Goal: Transaction & Acquisition: Purchase product/service

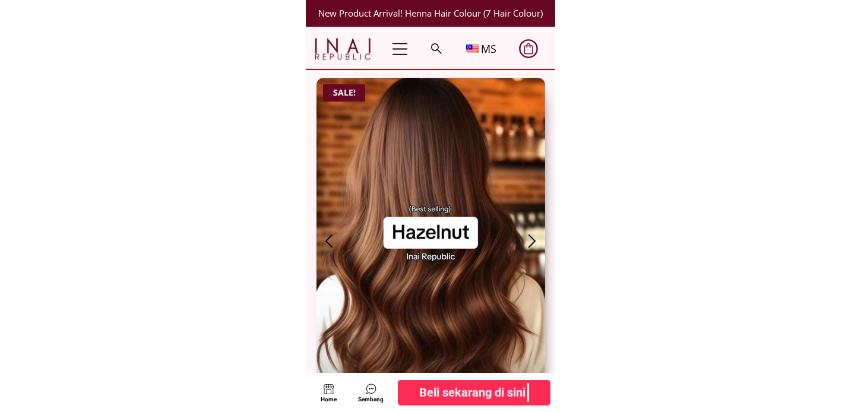
click at [459, 388] on b "Beli sekarang di sini" at bounding box center [472, 392] width 106 height 19
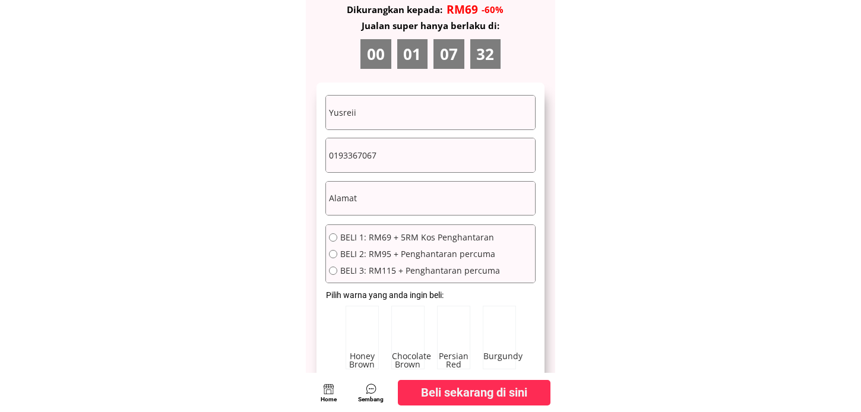
scroll to position [6522, 0]
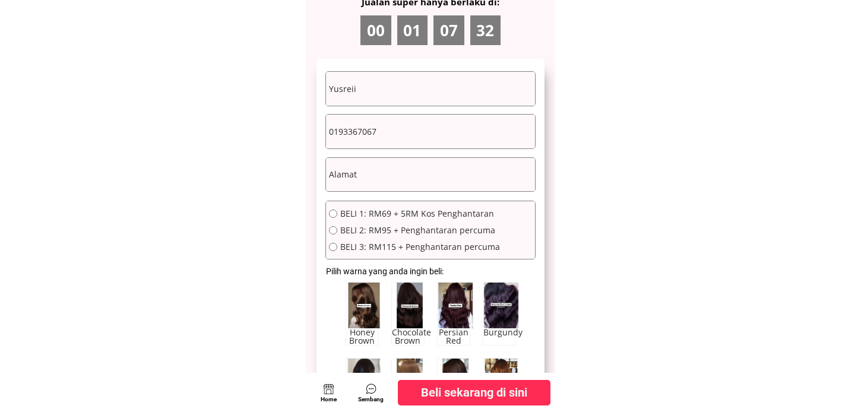
click at [407, 86] on input "Yusreii" at bounding box center [430, 89] width 209 height 34
paste input "Clicked #FORM_ITEM7 div.ladi-survey.ladi-transition div.ladi-survey-option.sele…"
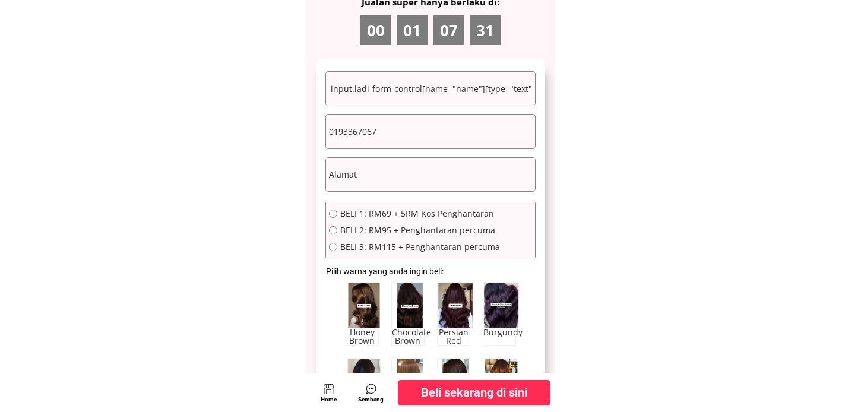
type input "Clicked #FORM_ITEM7 div.ladi-survey.ladi-transition div.ladi-survey-option.sele…"
click at [457, 89] on input "Clicked #FORM_ITEM7 div.ladi-survey.ladi-transition div.ladi-survey-option.sele…" at bounding box center [430, 89] width 209 height 34
paste input "Md [PERSON_NAME]"
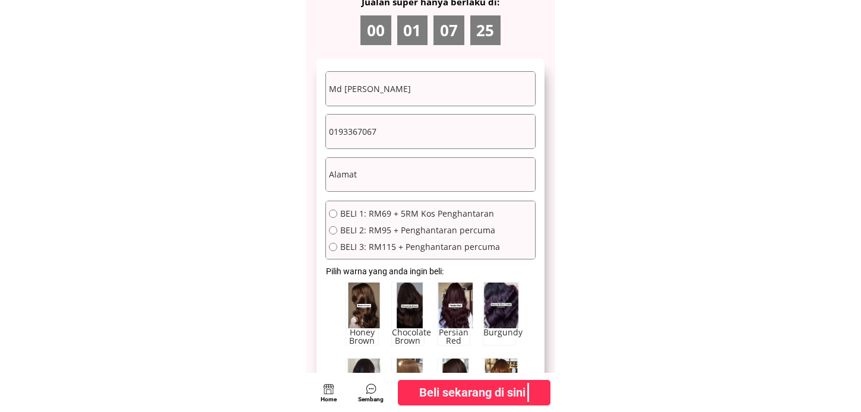
type input "Md [PERSON_NAME]"
click at [387, 187] on input "text" at bounding box center [430, 175] width 209 height 34
paste input "No [GEOGRAPHIC_DATA]"
type input "No [GEOGRAPHIC_DATA]"
click at [424, 145] on input "0193367067" at bounding box center [430, 132] width 209 height 34
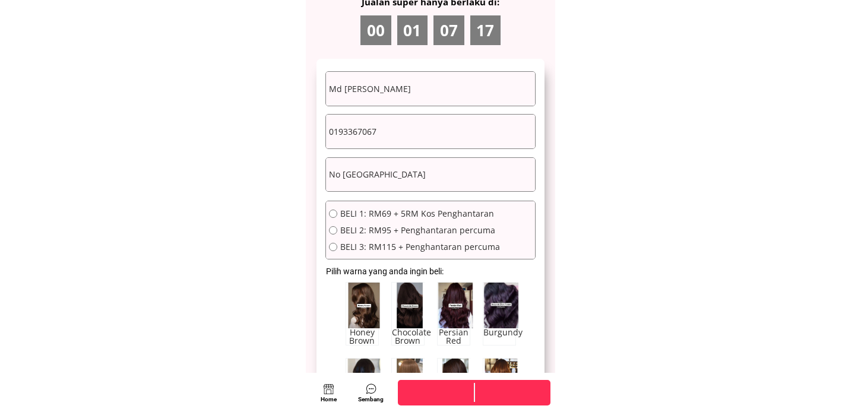
click at [424, 145] on input "0193367067" at bounding box center [430, 132] width 209 height 34
paste input "7782212"
type input "0197782212"
click at [450, 182] on input "No [GEOGRAPHIC_DATA]" at bounding box center [430, 175] width 209 height 34
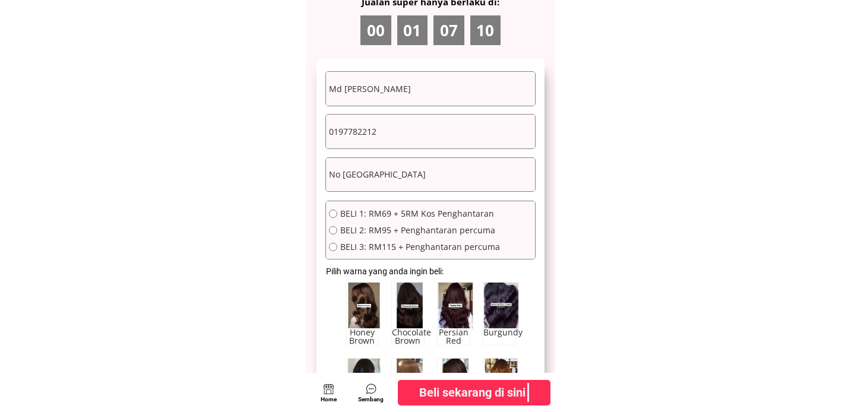
paste input "[STREET_ADDRESS]"
click at [453, 179] on input "[STREET_ADDRESS]" at bounding box center [430, 175] width 209 height 34
click at [454, 179] on input "[STREET_ADDRESS]" at bounding box center [430, 175] width 209 height 34
paste input "text"
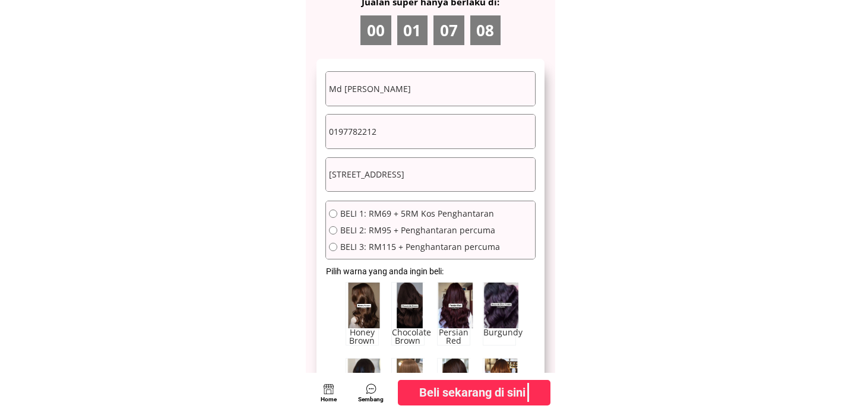
scroll to position [0, 86]
type input "[STREET_ADDRESS]"
click at [387, 221] on div "BELI 1: RM69 + 5RM Kos Penghantaran BELI 2: RM95 + Penghantaran percuma BELI 3:…" at bounding box center [414, 235] width 171 height 50
click at [389, 214] on span "BELI 1: RM69 + 5RM Kos Penghantaran" at bounding box center [420, 214] width 160 height 8
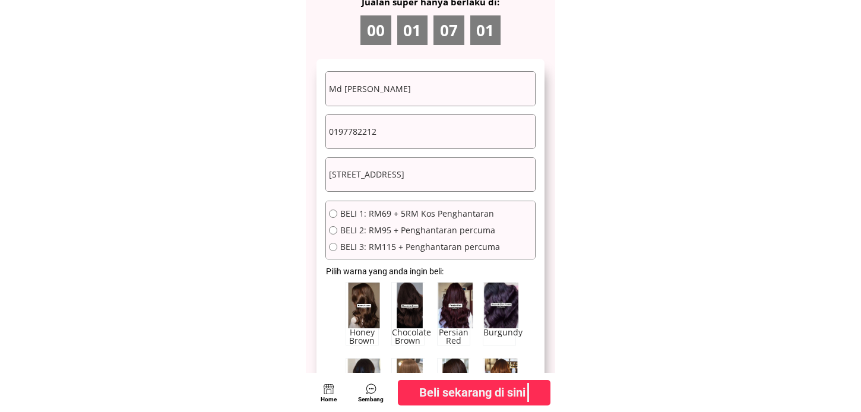
radio input "true"
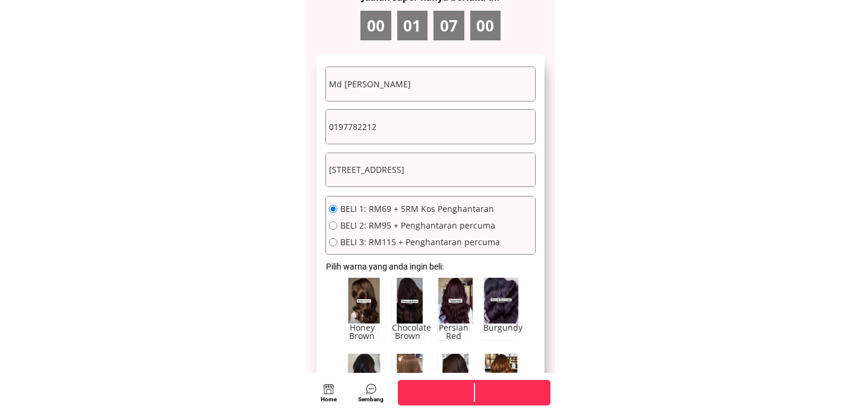
scroll to position [6653, 0]
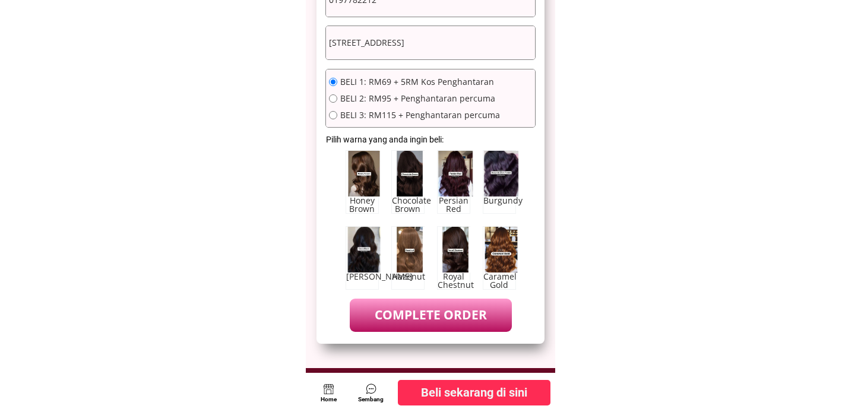
click at [400, 308] on p "COMPLETE ORDER" at bounding box center [431, 315] width 162 height 33
